Goal: Task Accomplishment & Management: Complete application form

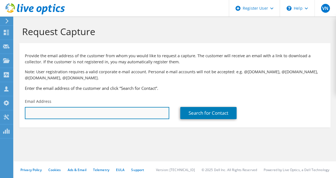
click at [71, 111] on input "text" at bounding box center [97, 113] width 145 height 12
paste input "[PERSON_NAME][EMAIL_ADDRESS][PERSON_NAME][DOMAIN_NAME]"
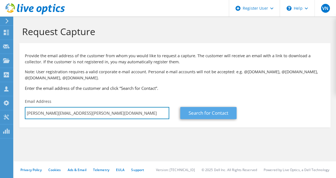
type input "[PERSON_NAME][EMAIL_ADDRESS][PERSON_NAME][DOMAIN_NAME]"
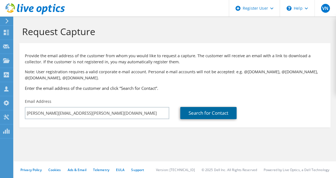
click at [203, 113] on link "Search for Contact" at bounding box center [209, 113] width 56 height 12
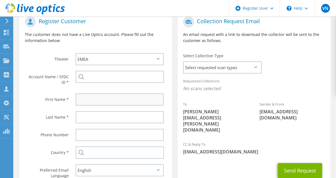
scroll to position [138, 0]
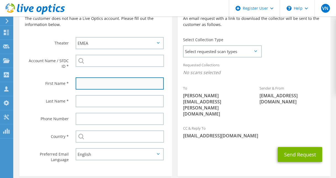
click at [90, 85] on input "text" at bounding box center [120, 83] width 88 height 12
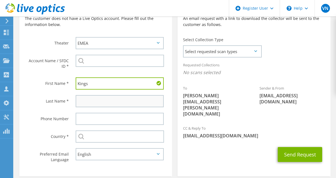
type input "Kings"
click at [91, 105] on input "text" at bounding box center [120, 101] width 88 height 12
type input "Se"
drag, startPoint x: 102, startPoint y: 85, endPoint x: 76, endPoint y: 84, distance: 26.0
click at [76, 84] on input "Kings" at bounding box center [120, 83] width 88 height 12
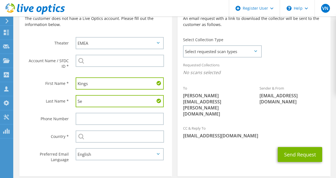
click at [102, 82] on input "Kings" at bounding box center [120, 83] width 88 height 12
drag, startPoint x: 97, startPoint y: 85, endPoint x: 32, endPoint y: 83, distance: 65.0
click at [31, 83] on div "First Name * Kings" at bounding box center [95, 84] width 153 height 18
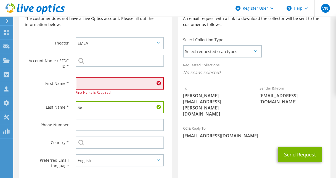
drag, startPoint x: 95, startPoint y: 109, endPoint x: 53, endPoint y: 108, distance: 41.8
click at [53, 108] on div "Last Name * Se" at bounding box center [95, 107] width 153 height 18
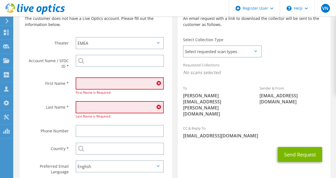
click at [86, 86] on input "text" at bounding box center [120, 83] width 88 height 12
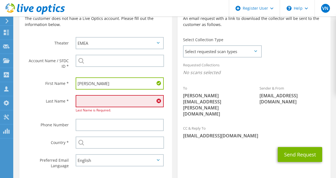
type input "Steven"
click at [89, 105] on input "text" at bounding box center [120, 101] width 88 height 12
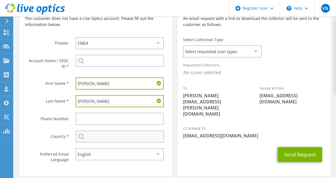
type input "Davies"
click at [90, 137] on input "text" at bounding box center [120, 137] width 88 height 12
type input "[GEOGRAPHIC_DATA]"
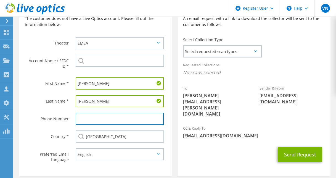
type input "07407602366"
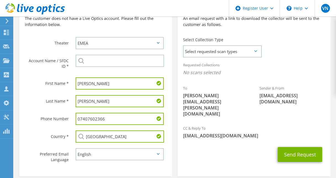
drag, startPoint x: 113, startPoint y: 121, endPoint x: 44, endPoint y: 121, distance: 69.7
click at [44, 121] on div "Phone Number 07407602366" at bounding box center [95, 119] width 153 height 18
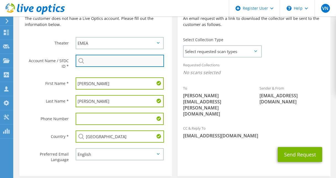
click at [90, 62] on input "search" at bounding box center [120, 61] width 88 height 12
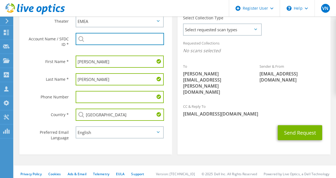
scroll to position [165, 0]
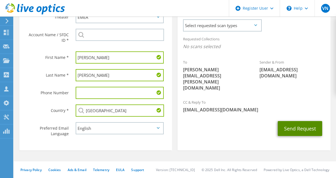
click at [291, 121] on button "Send Request" at bounding box center [300, 128] width 45 height 15
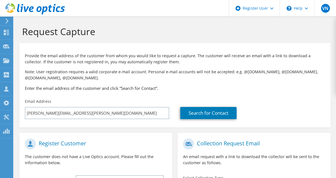
select select "75"
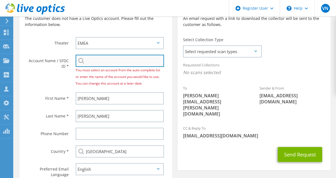
click at [97, 64] on input "search" at bounding box center [120, 61] width 88 height 12
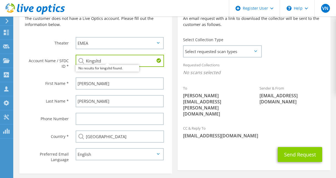
type input "Kingsltd"
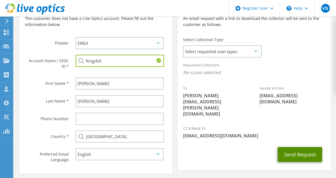
click at [298, 147] on button "Send Request" at bounding box center [300, 154] width 45 height 15
